Goal: Check status: Check status

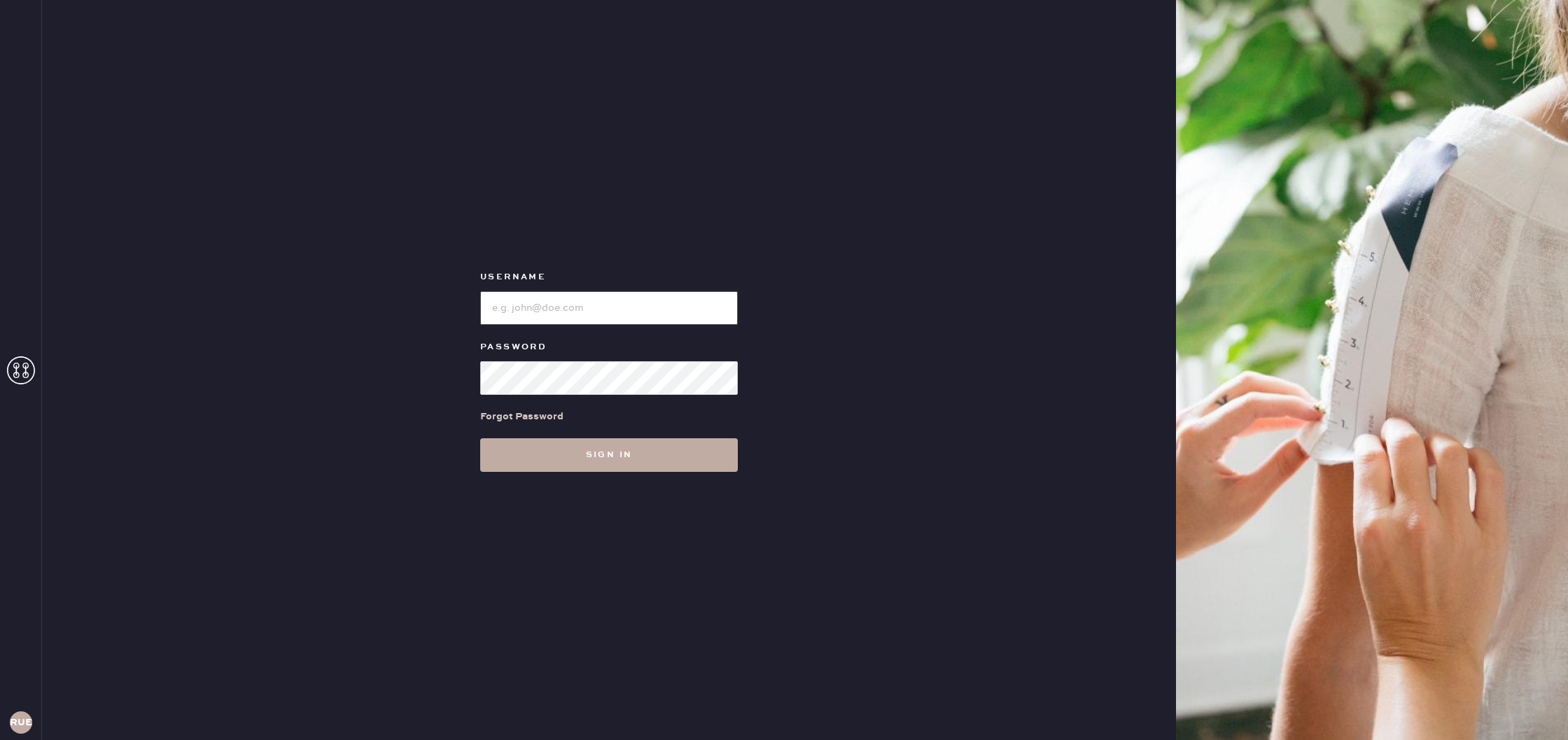
type input "reformationuppereastside"
click at [640, 469] on button "Sign in" at bounding box center [609, 455] width 258 height 34
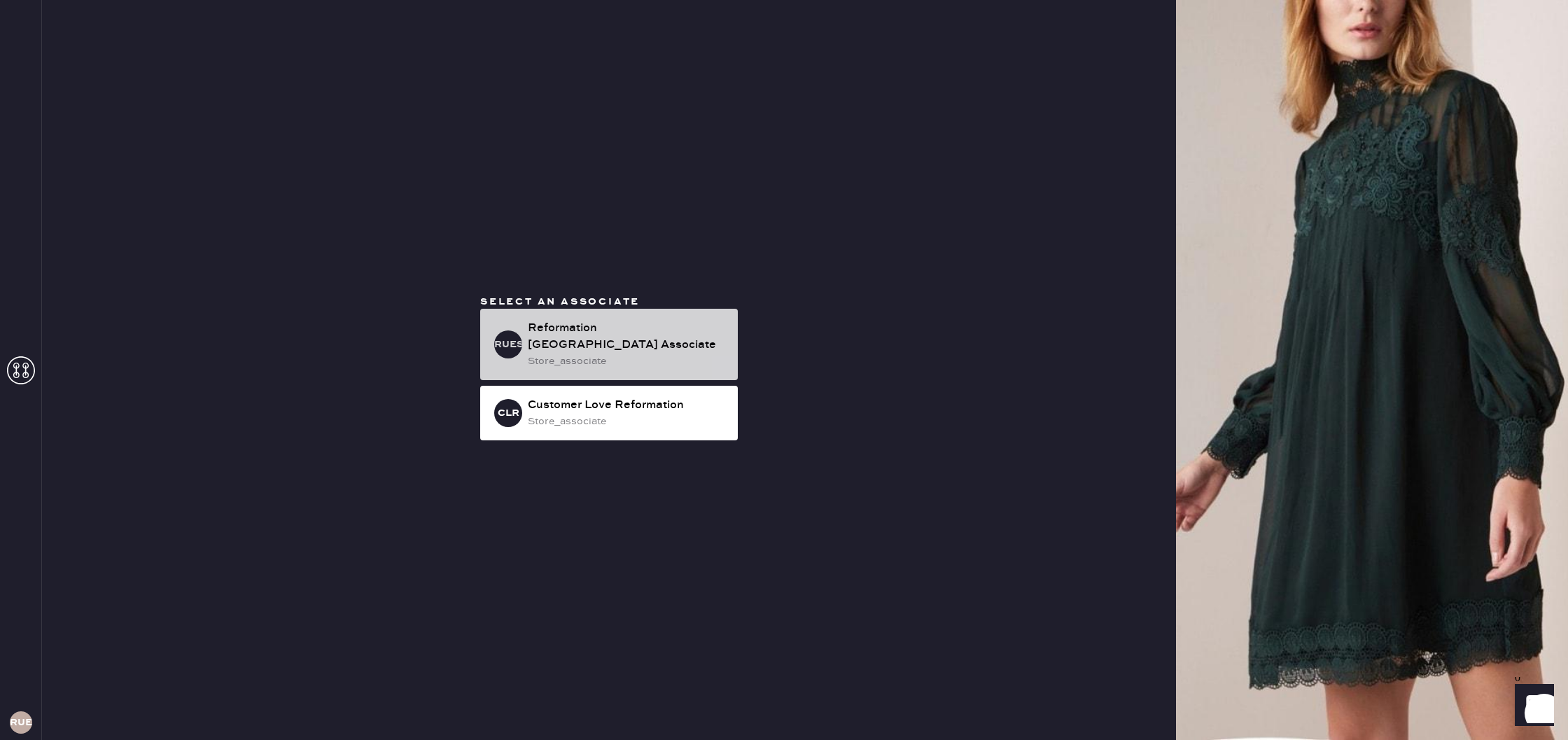
click at [612, 346] on div "Reformation [GEOGRAPHIC_DATA] Associate" at bounding box center [627, 337] width 199 height 34
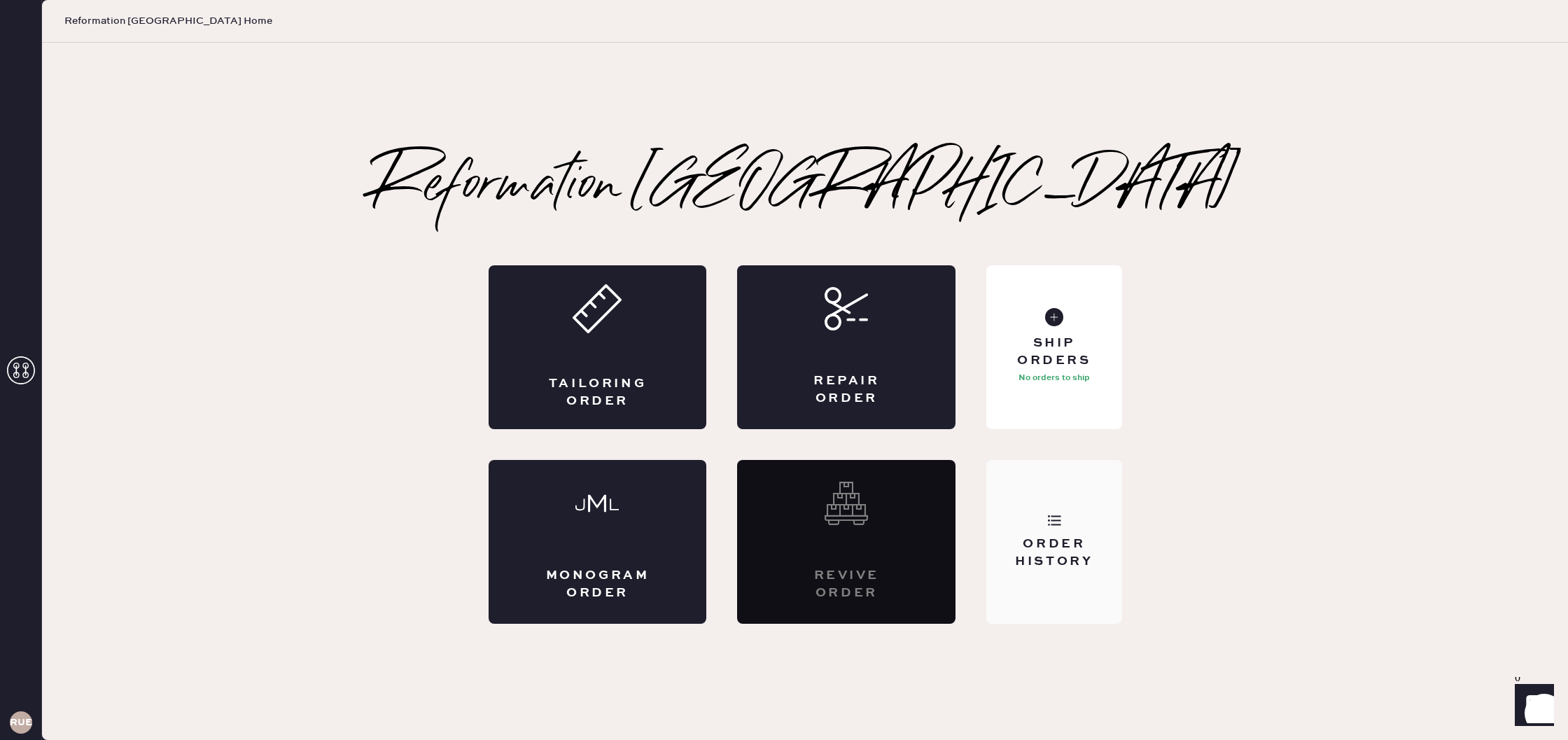
click at [1062, 538] on div "Order History" at bounding box center [1054, 553] width 113 height 35
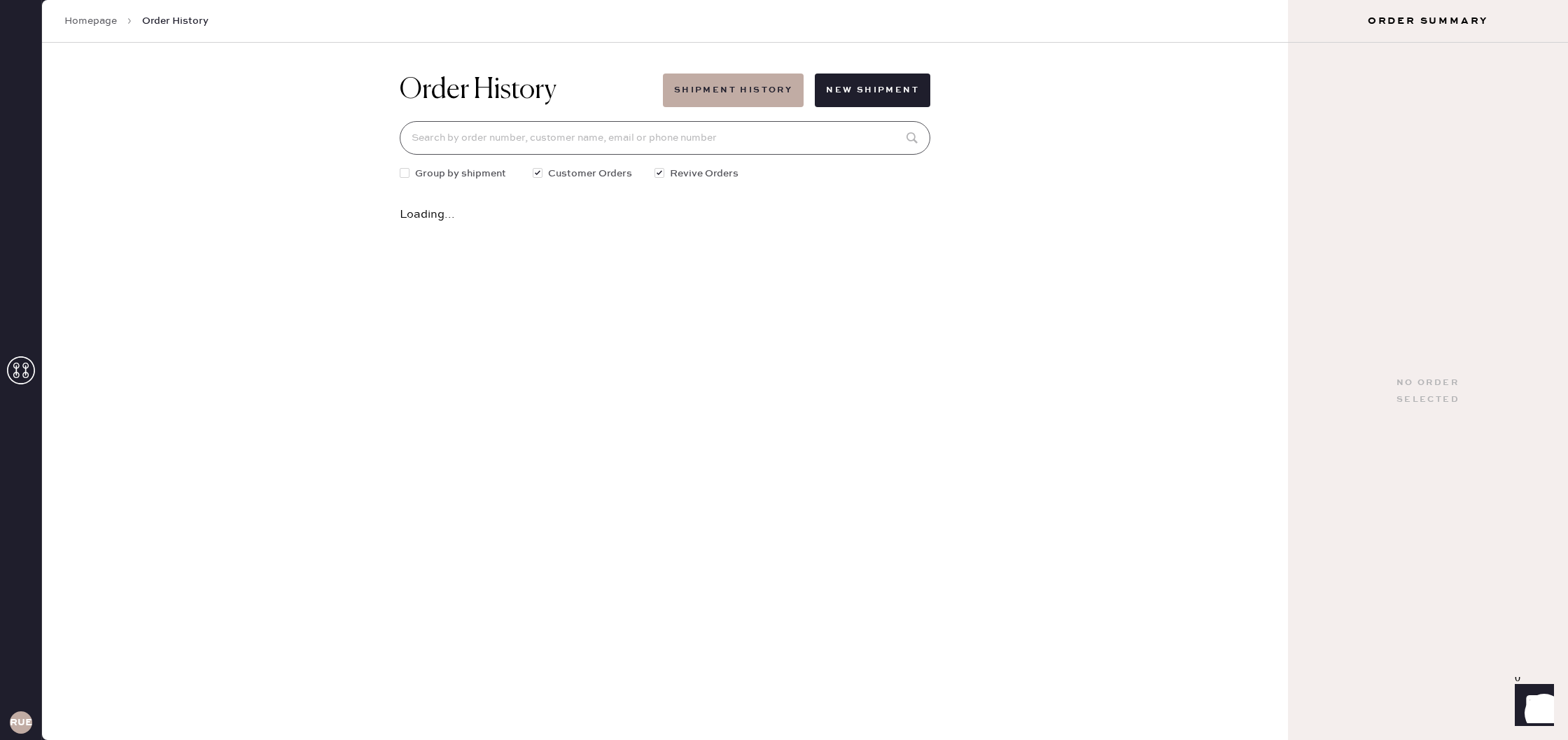
click at [518, 133] on input at bounding box center [665, 138] width 530 height 34
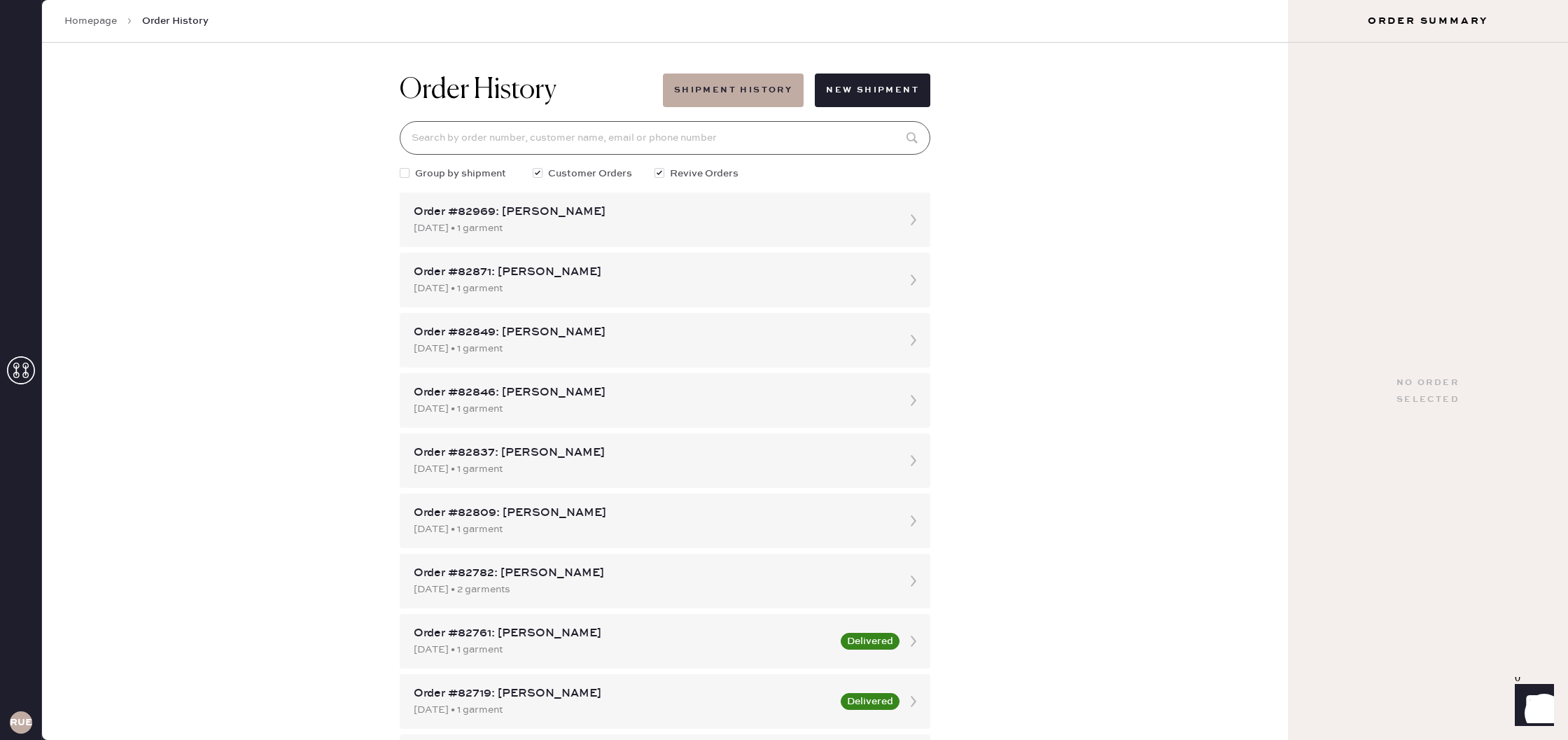
paste input "[EMAIL_ADDRESS][DOMAIN_NAME]"
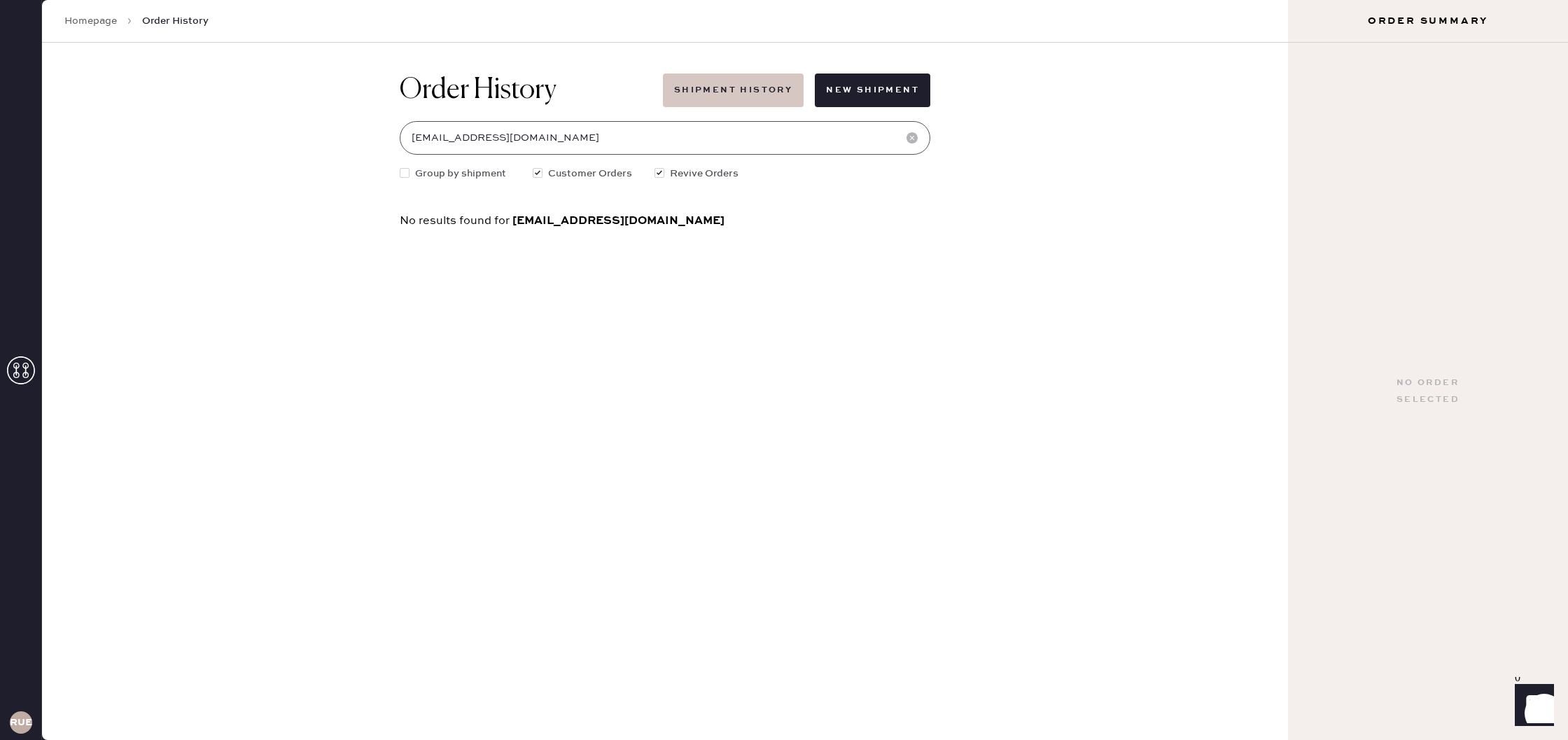
type input "[EMAIL_ADDRESS][DOMAIN_NAME]"
click at [742, 101] on button "Shipment History" at bounding box center [734, 90] width 141 height 34
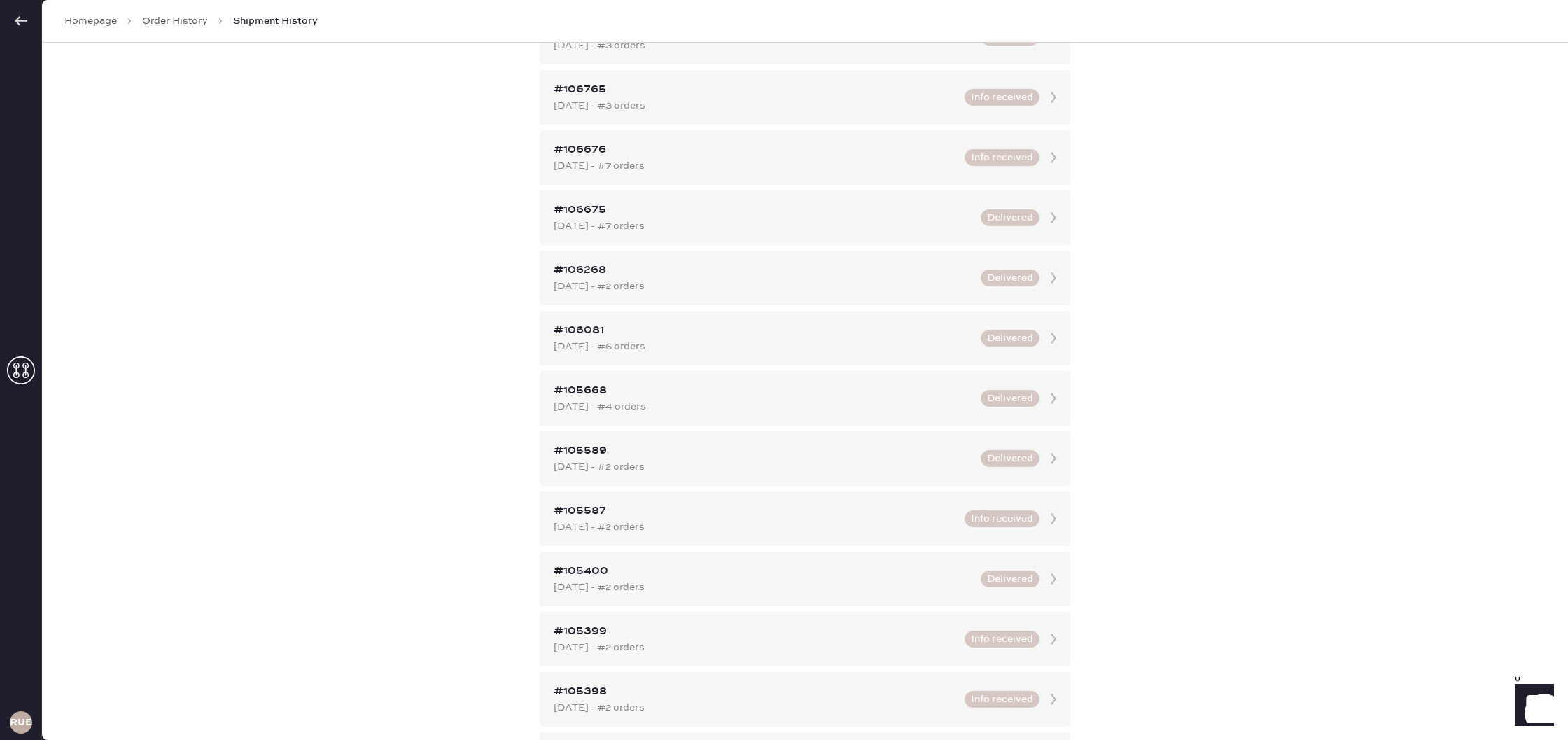
scroll to position [289, 0]
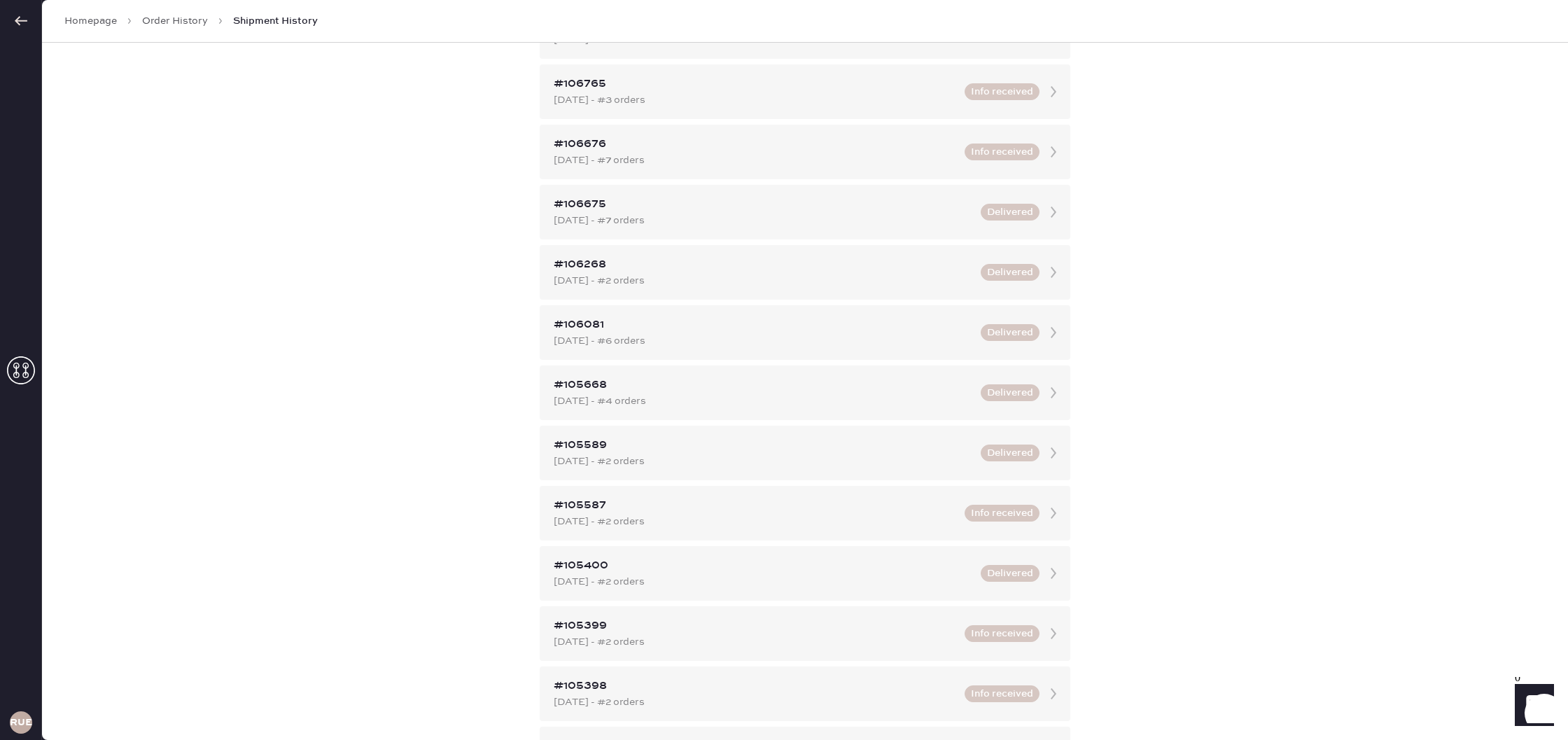
click at [99, 25] on link "Homepage" at bounding box center [91, 22] width 53 height 14
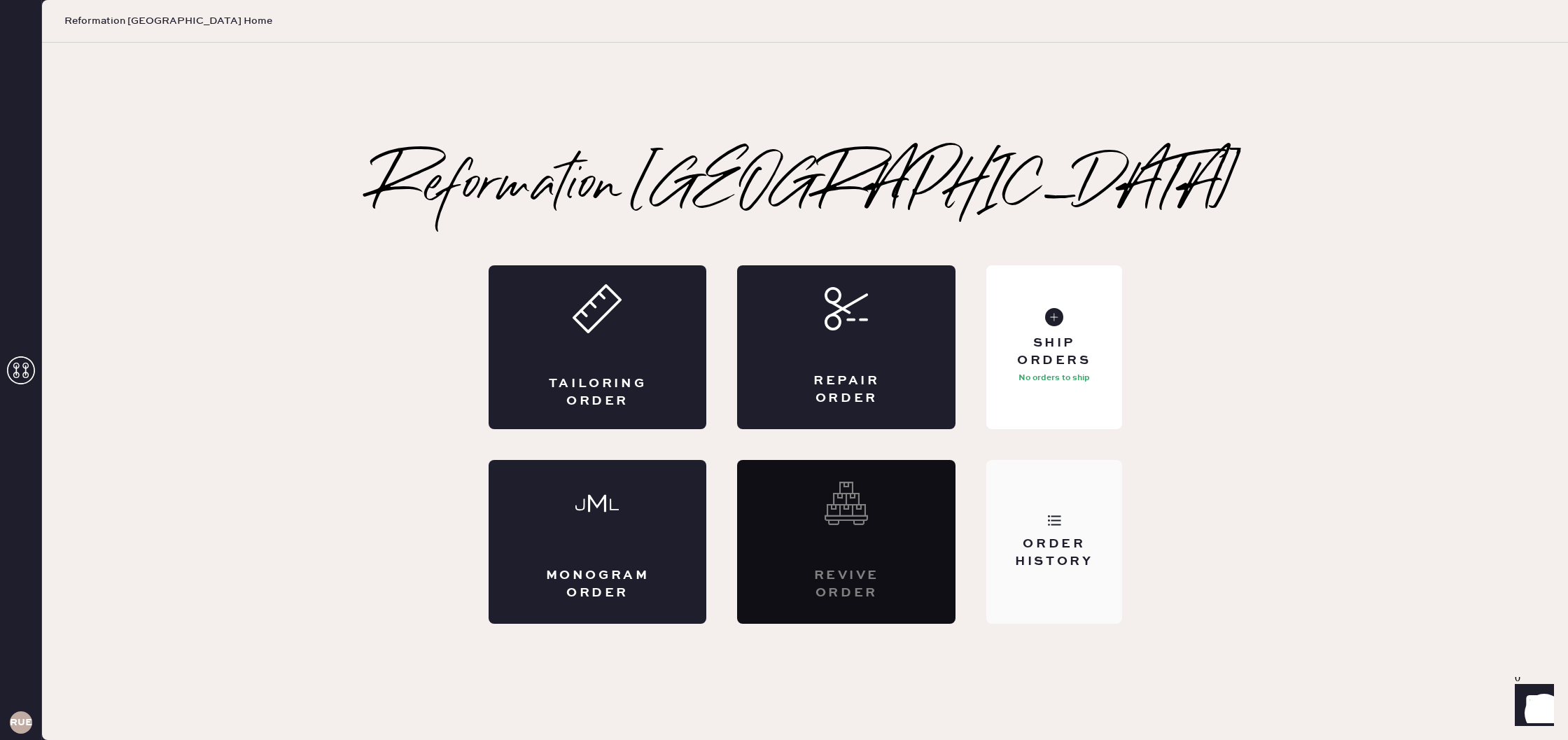
click at [1068, 518] on div "Order History" at bounding box center [1054, 542] width 135 height 164
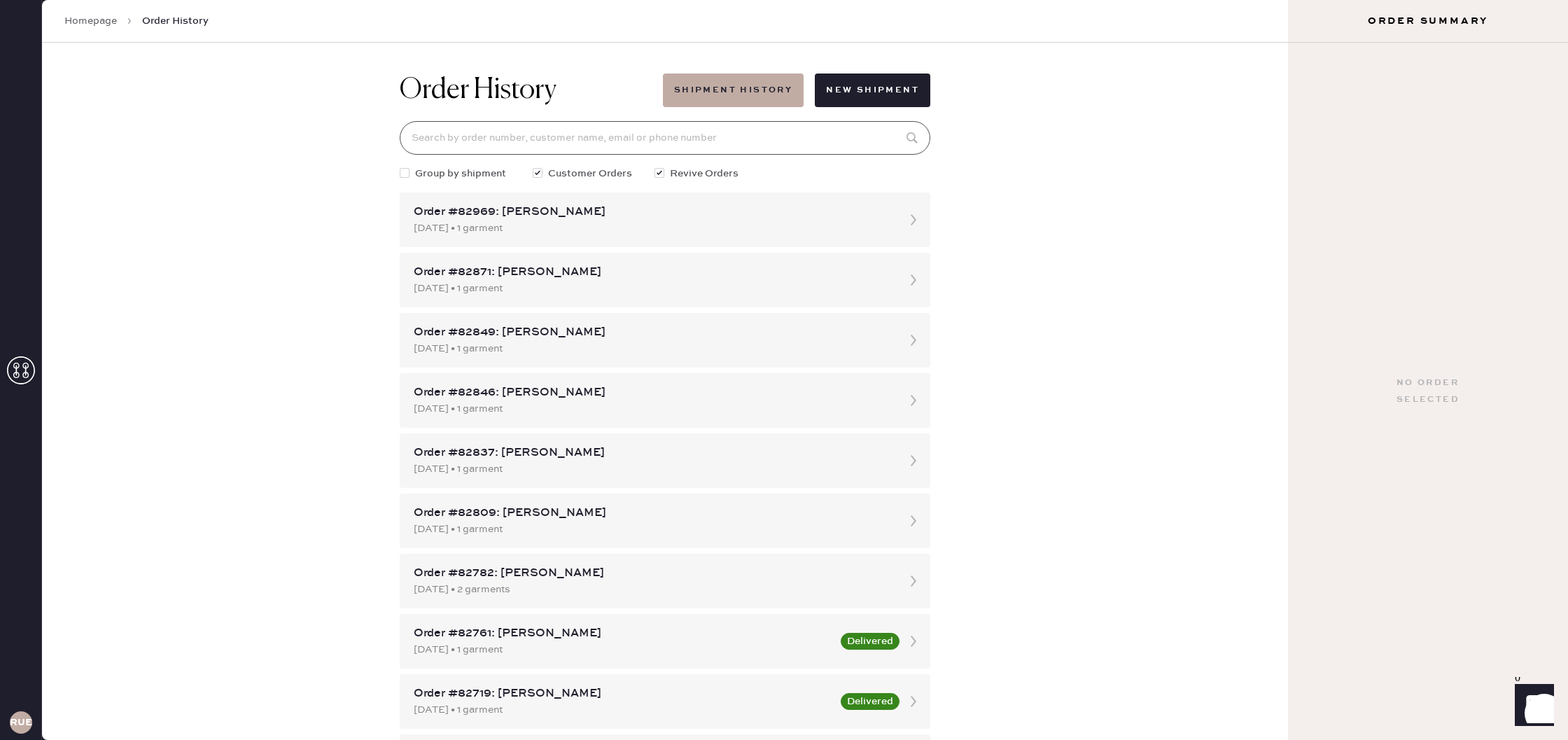
click at [649, 143] on input at bounding box center [665, 138] width 530 height 34
paste input "[EMAIL_ADDRESS][DOMAIN_NAME]"
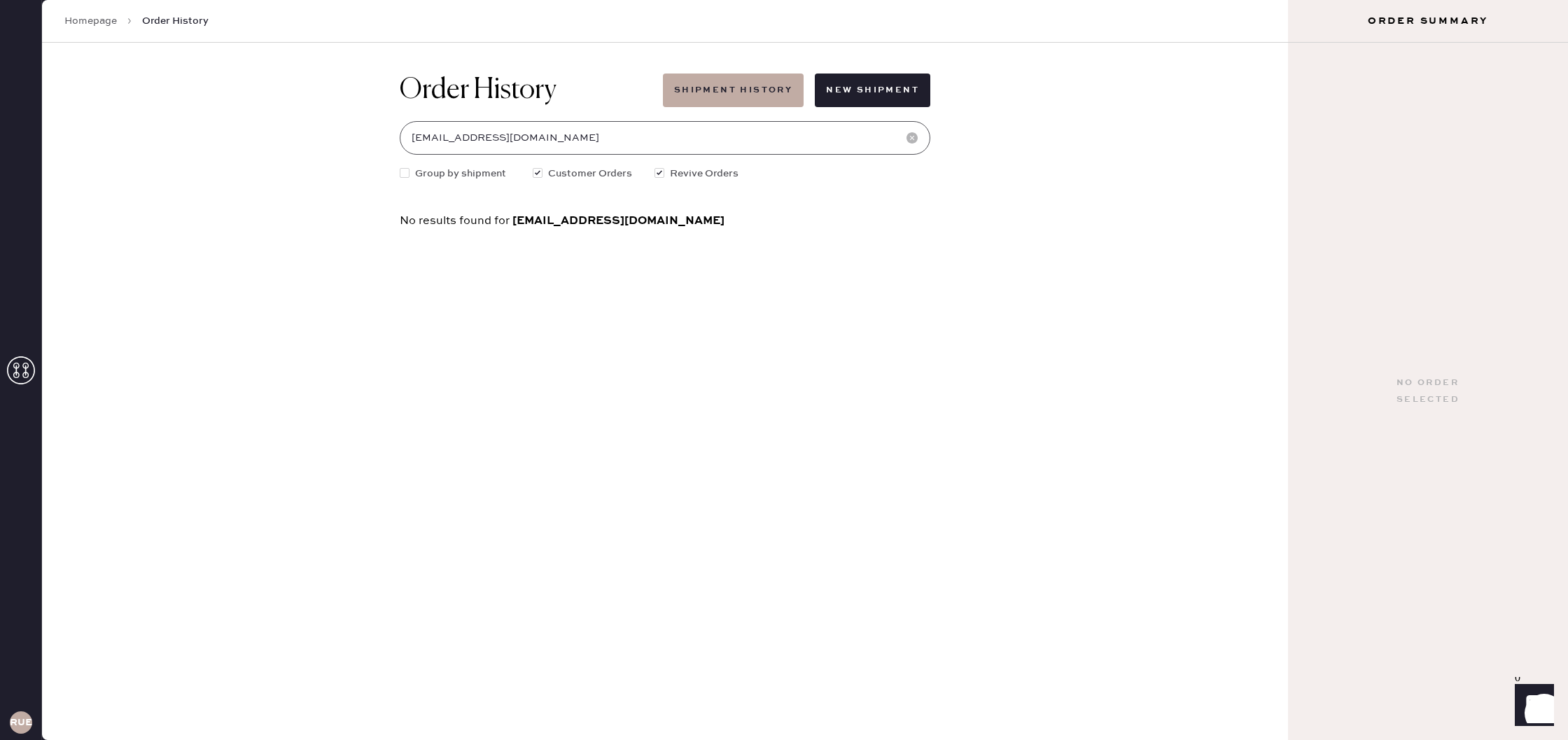
type input "[EMAIL_ADDRESS][DOMAIN_NAME]"
click at [910, 140] on use at bounding box center [912, 138] width 11 height 11
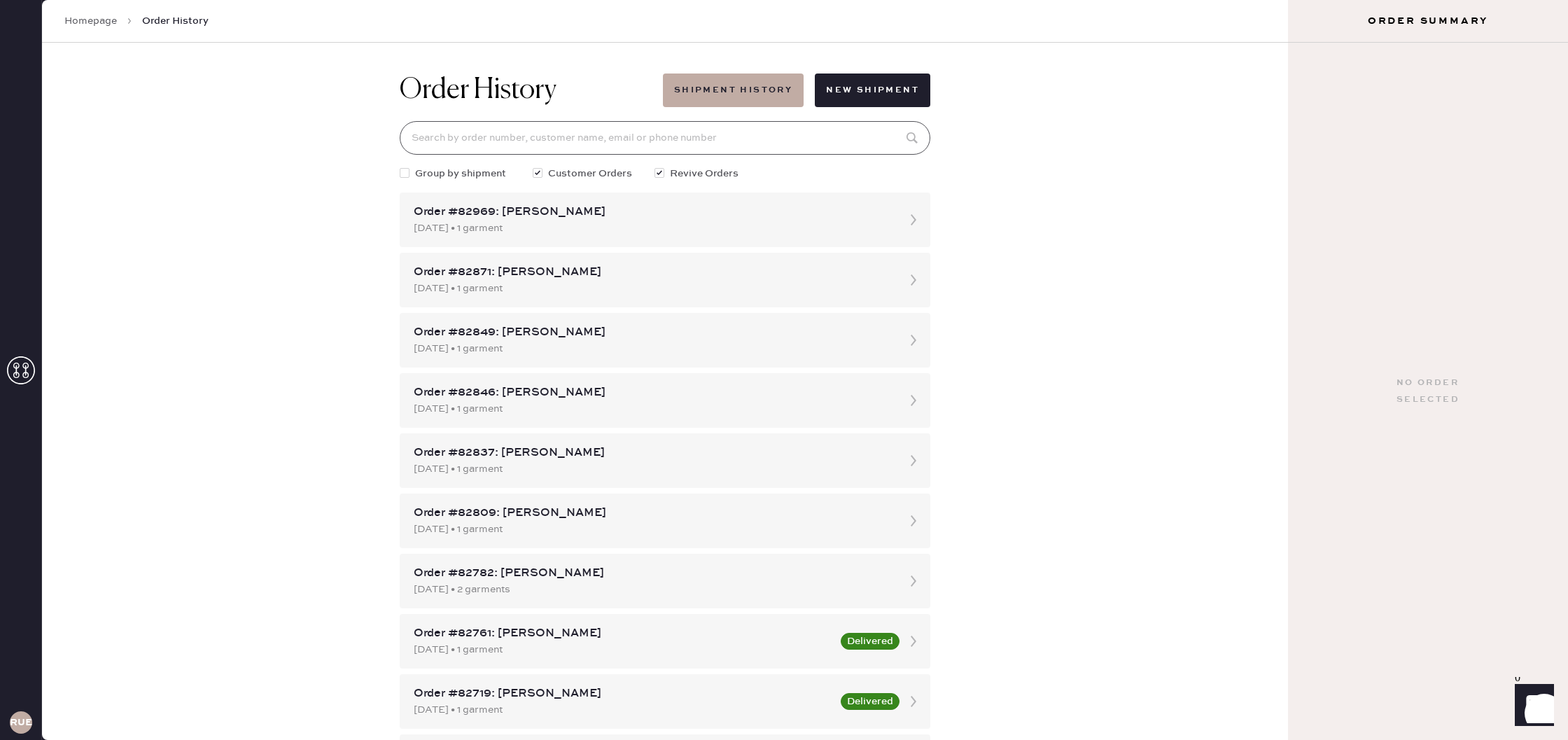
click at [743, 139] on input at bounding box center [665, 138] width 530 height 34
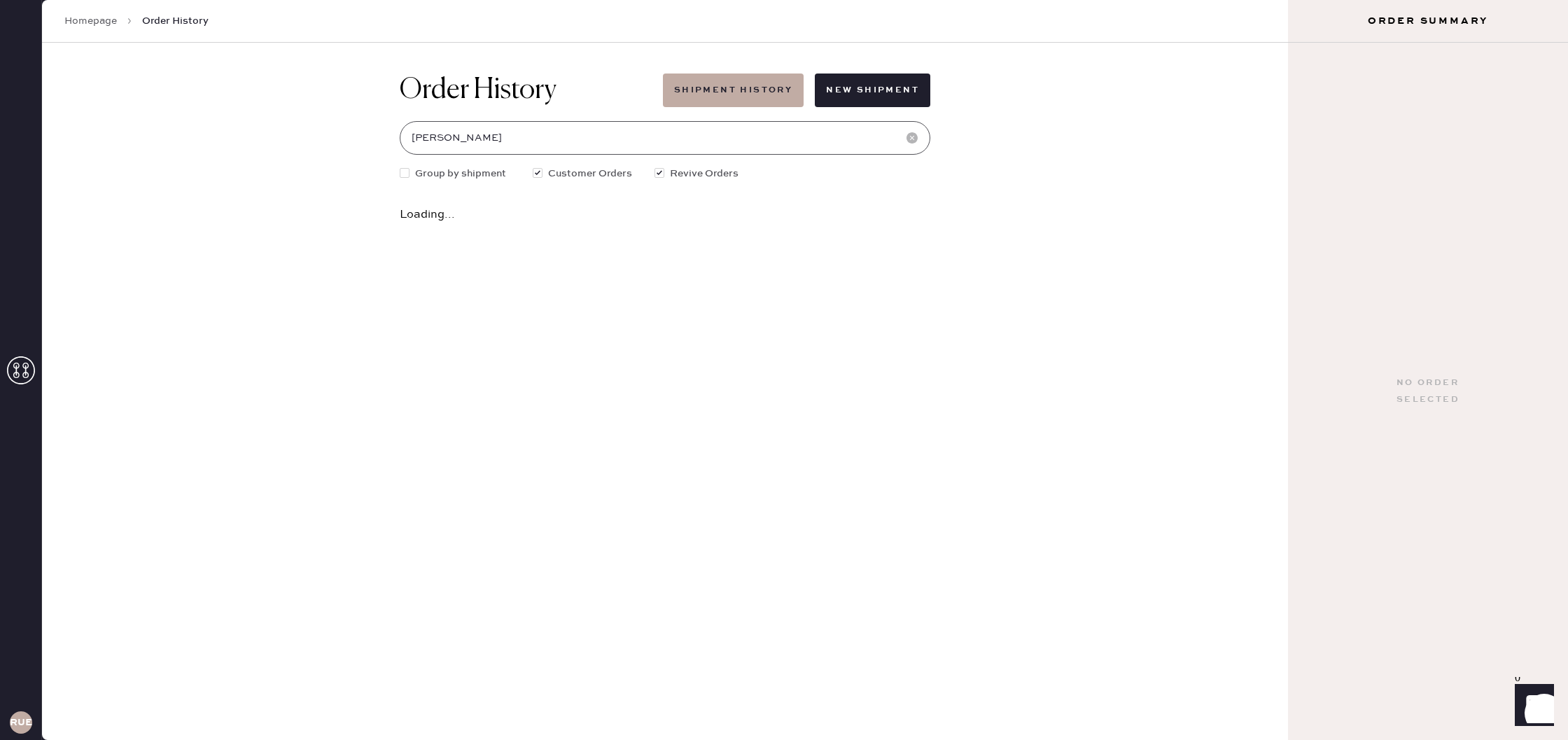
type input "[PERSON_NAME]"
